Goal: Check status

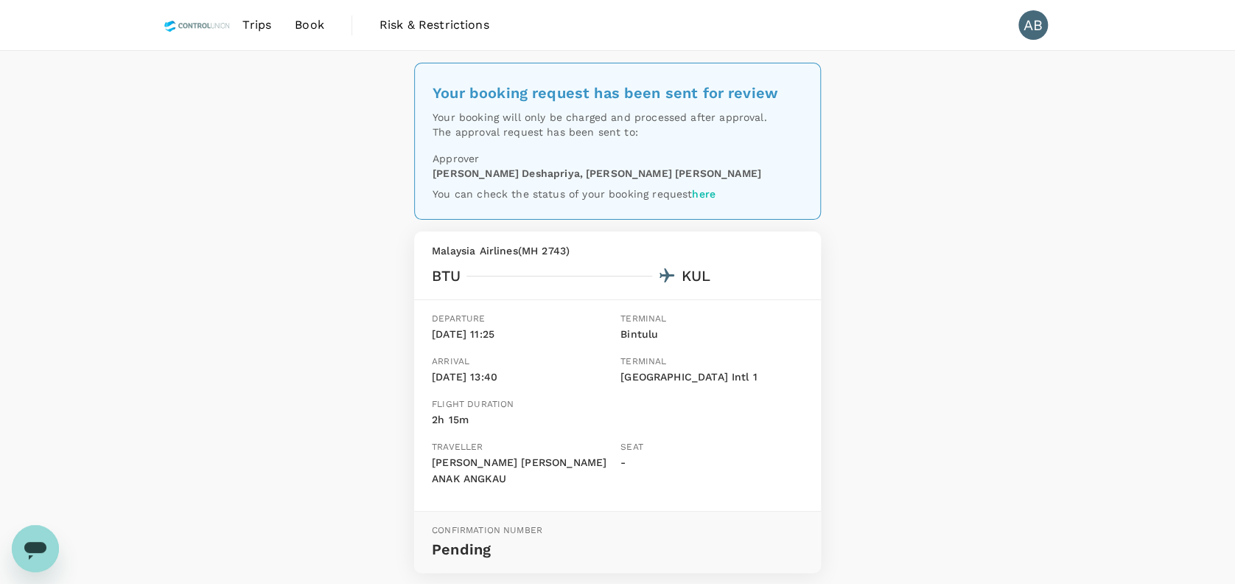
click at [265, 27] on span "Trips" at bounding box center [256, 25] width 29 height 18
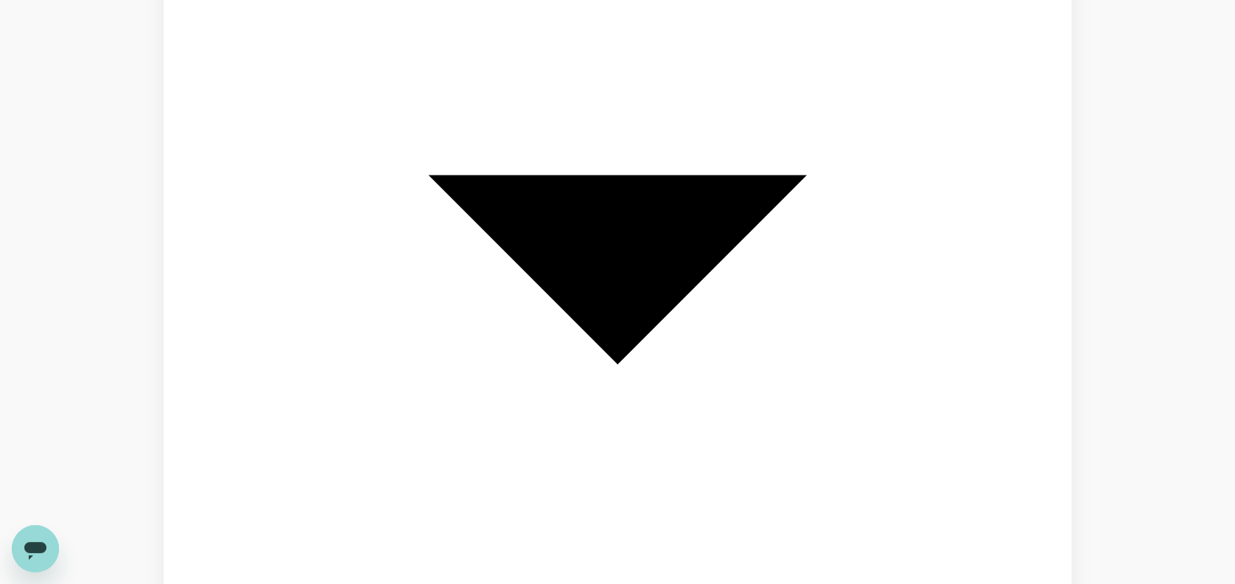
scroll to position [2947, 0]
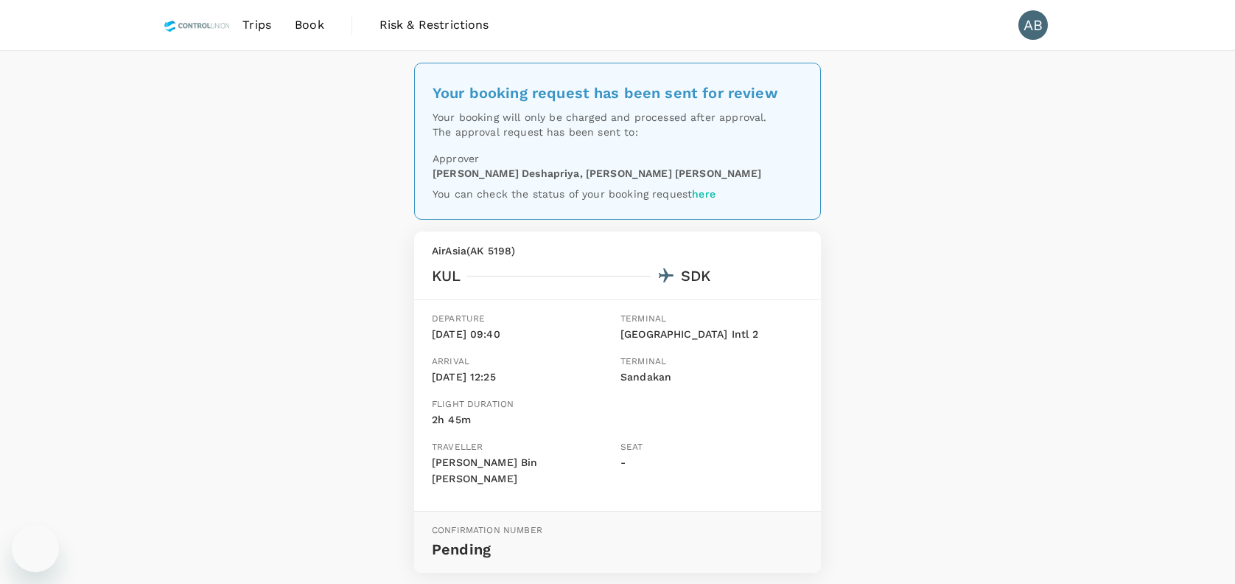
click at [1002, 371] on div "Your booking request has been sent for review Your booking will only be charged…" at bounding box center [617, 359] width 1235 height 617
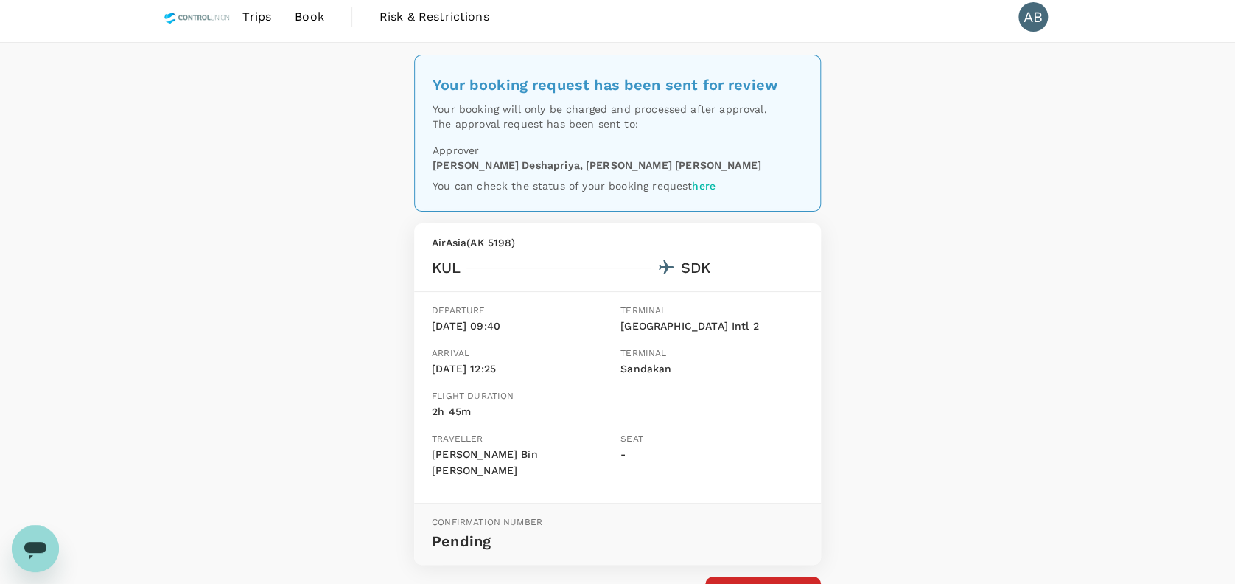
click at [1079, 277] on div "Your booking request has been sent for review Your booking will only be charged…" at bounding box center [617, 351] width 1235 height 617
